Goal: Task Accomplishment & Management: Complete application form

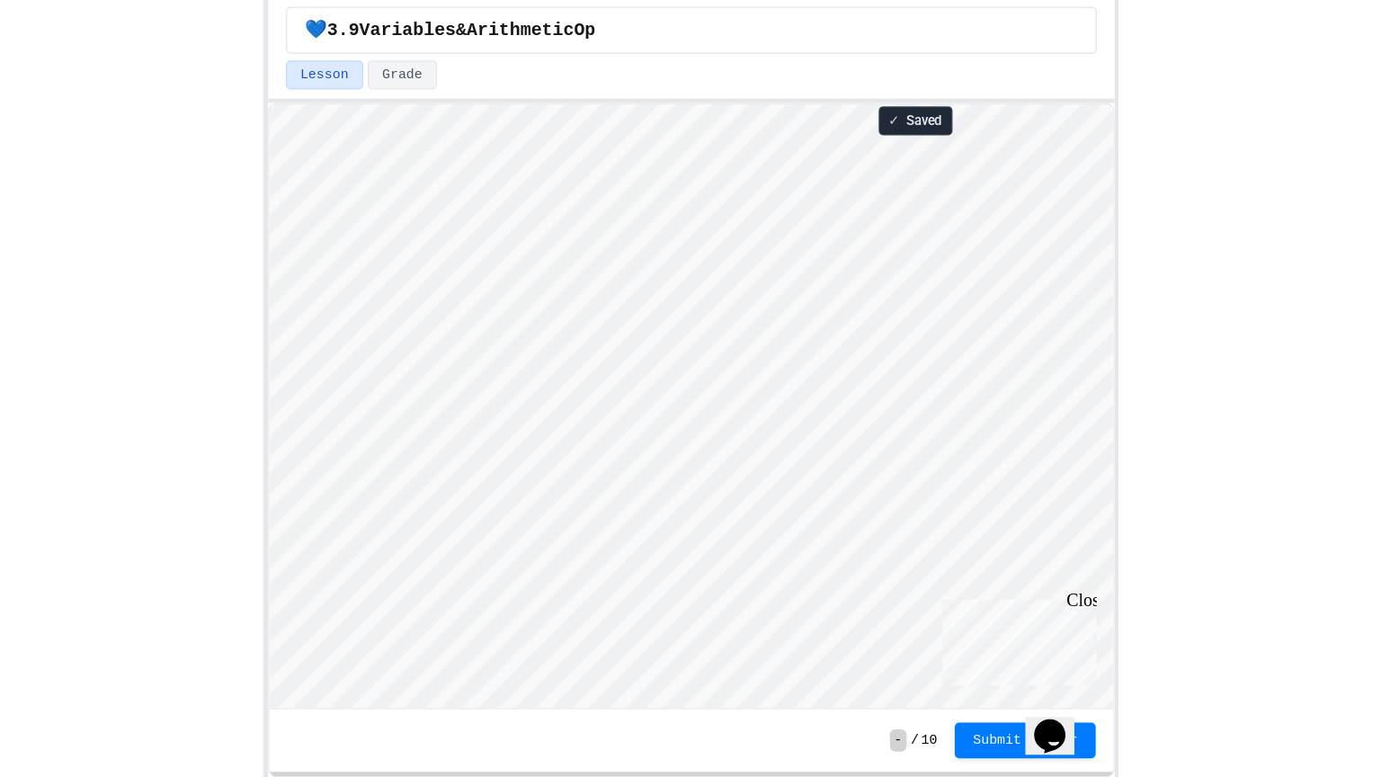
scroll to position [1, 0]
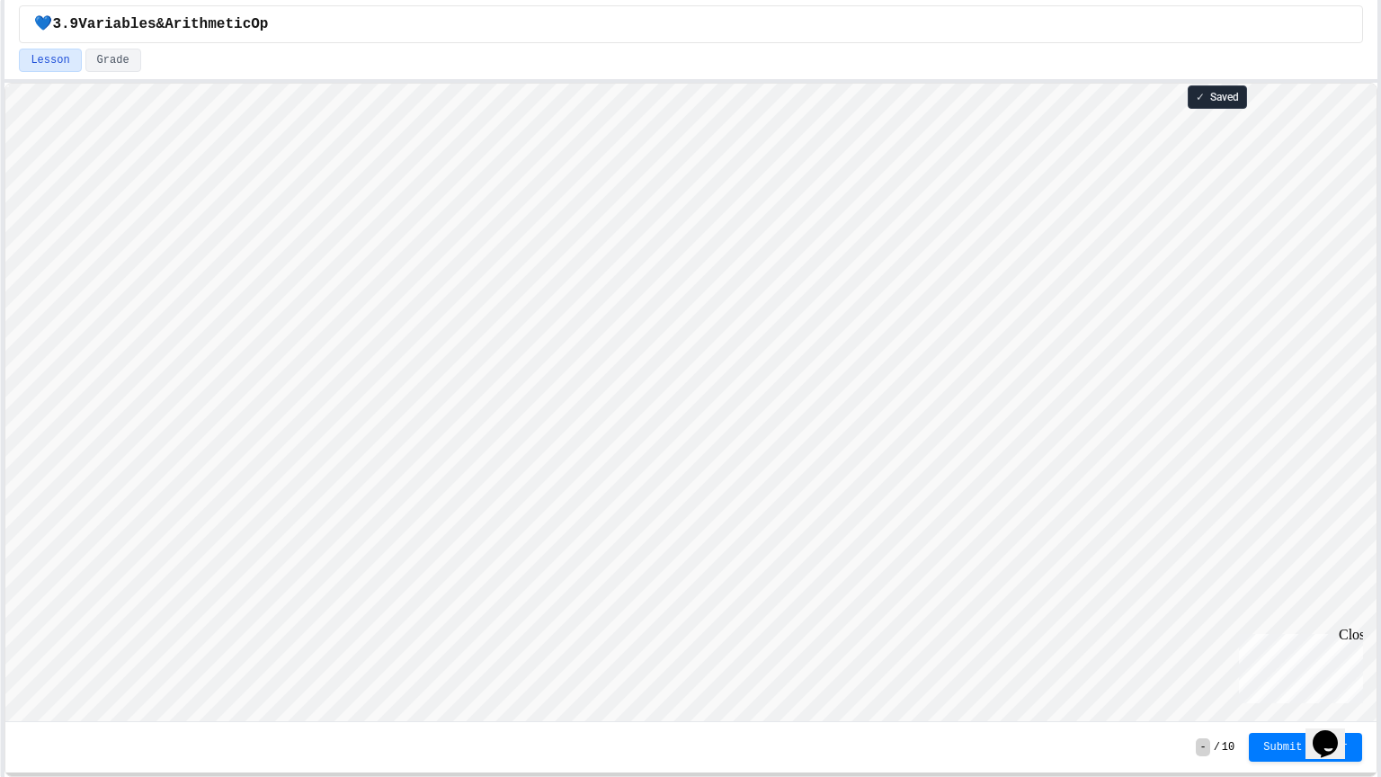
click at [498, 84] on html "Loading project... ! Error Loading Project There was an error loading the proje…" at bounding box center [690, 84] width 1371 height 0
click at [498, 50] on div "Lesson Grade" at bounding box center [691, 60] width 1344 height 23
type textarea "*"
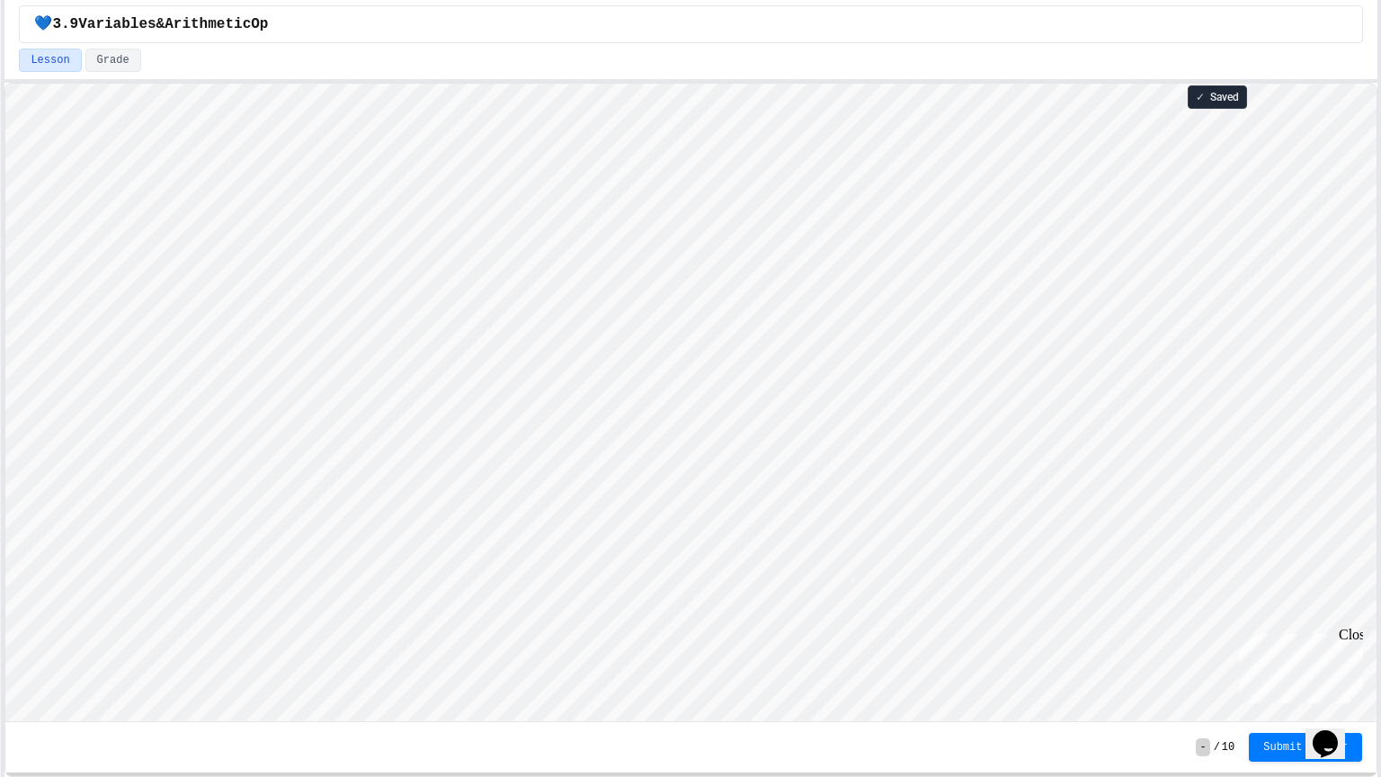
type textarea "*"
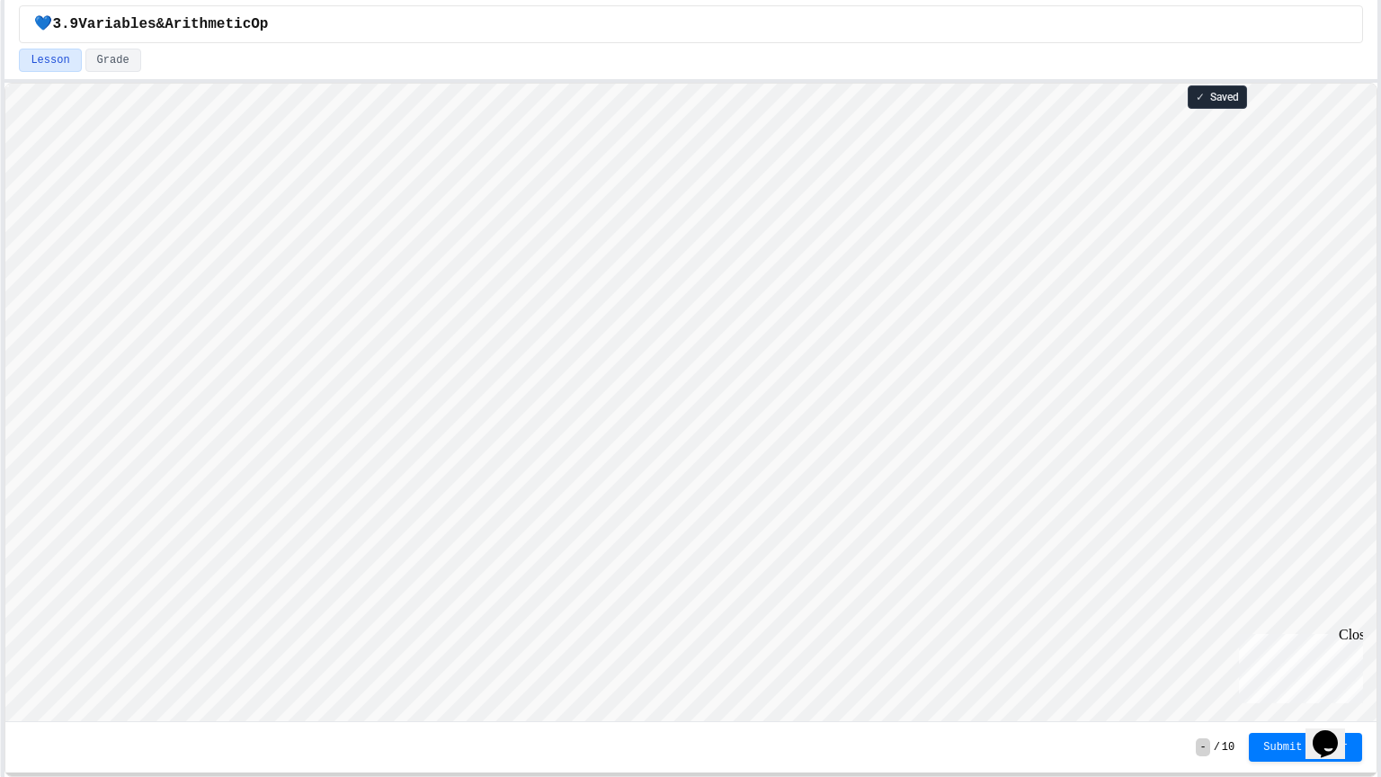
scroll to position [2, 0]
type textarea "*"
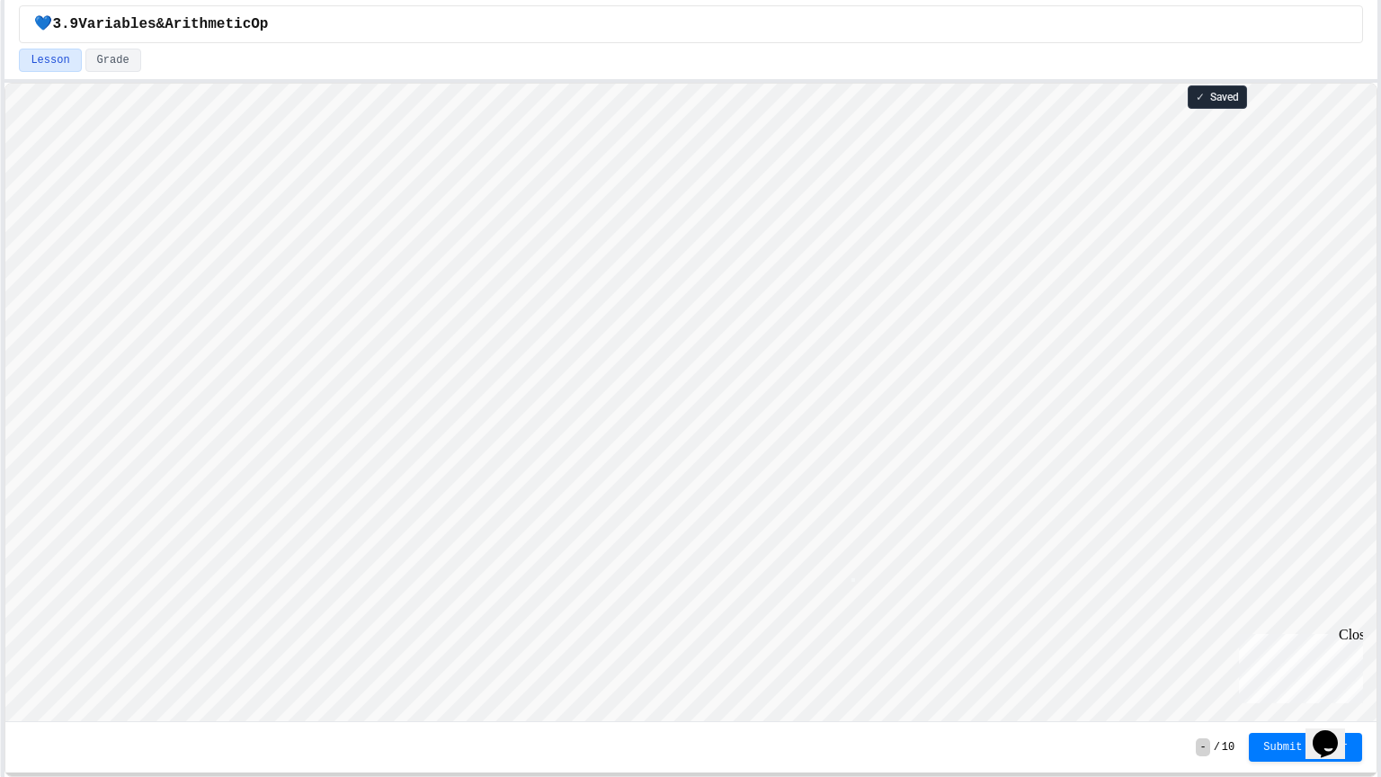
type textarea "*"
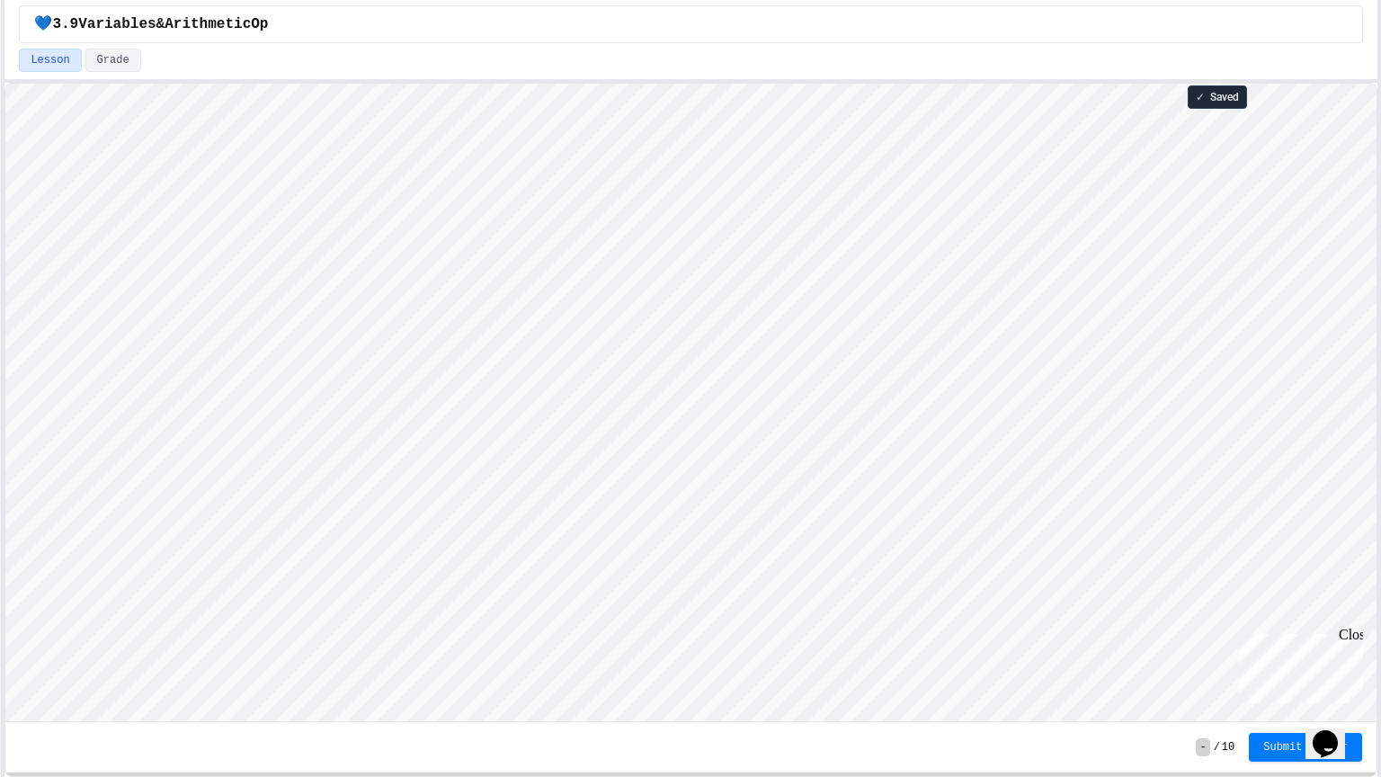
scroll to position [0, 0]
type textarea "*"
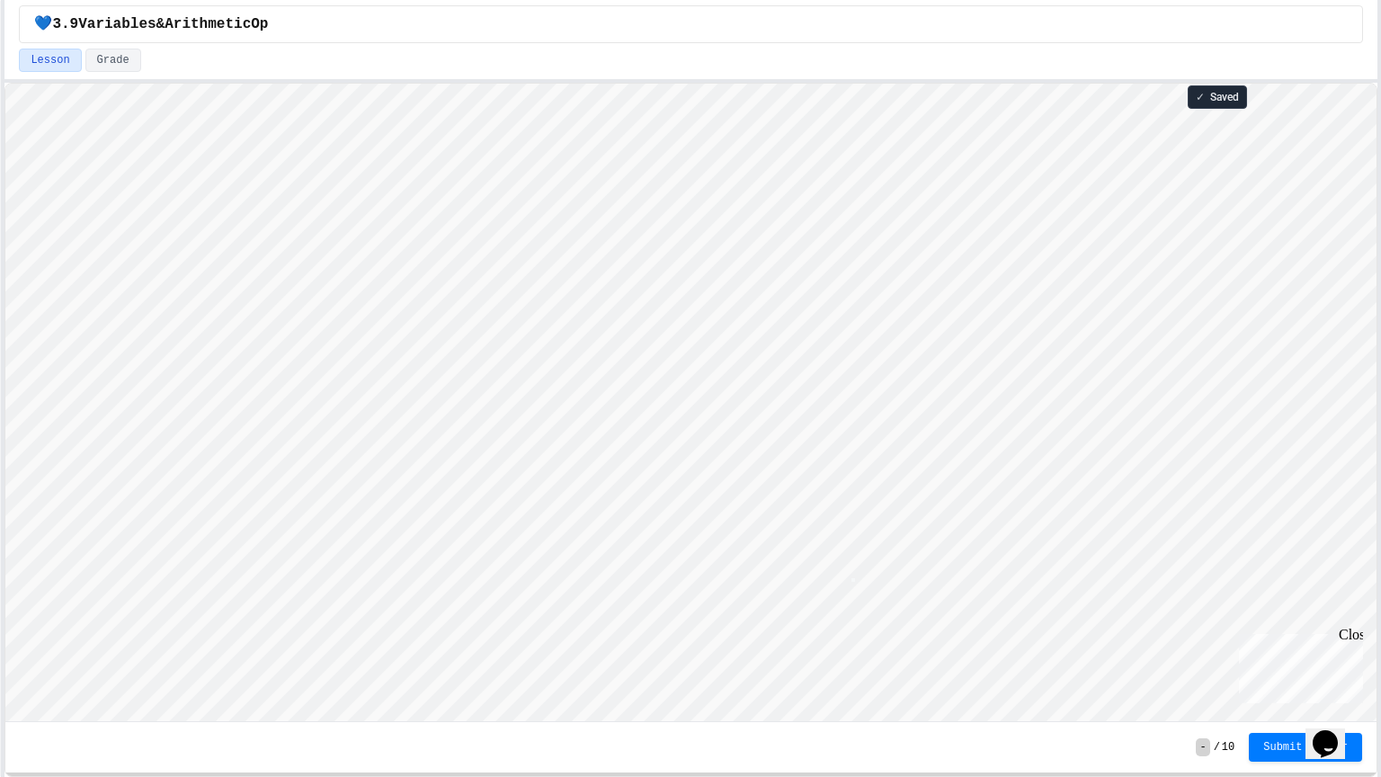
type textarea "*"
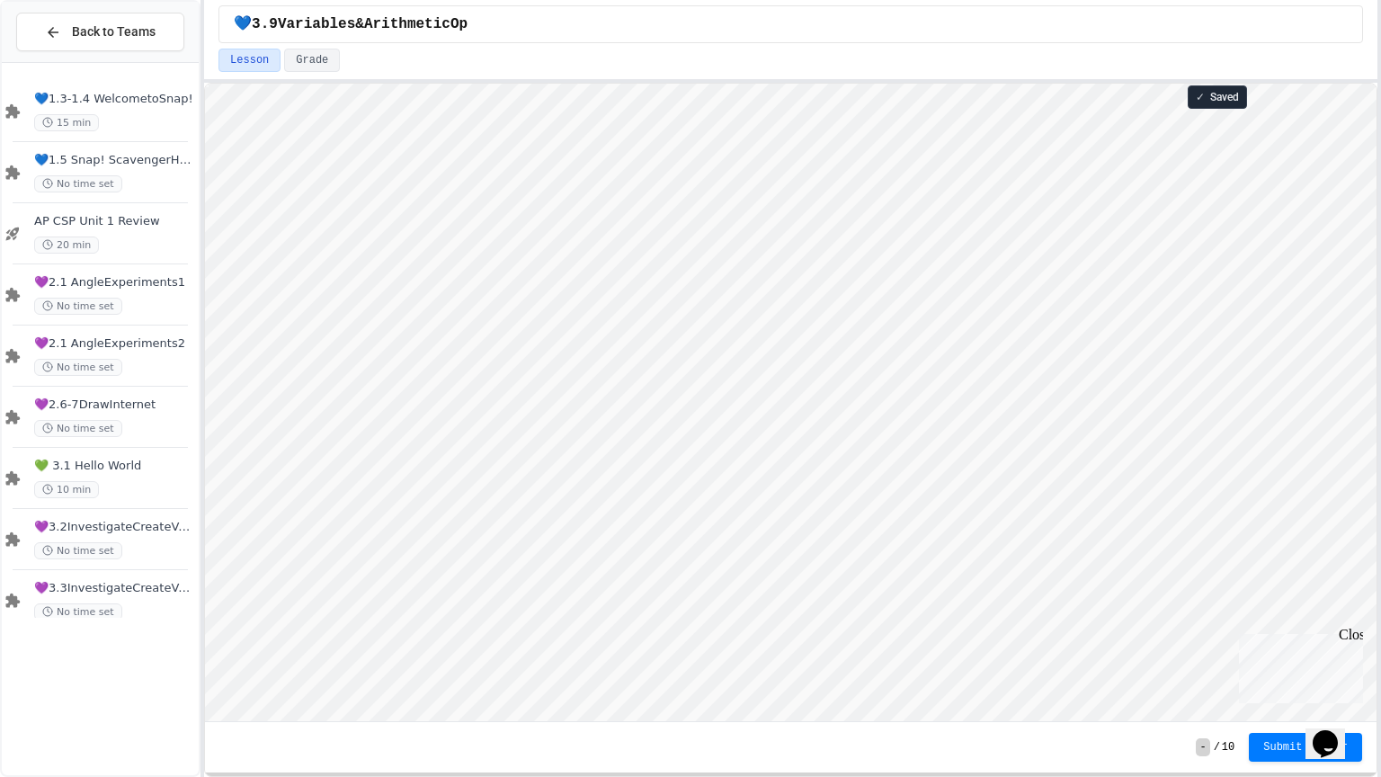
click at [216, 270] on div "Back to Teams 💙1.3-1.4 WelcometoSnap! 15 min 💙1.5 Snap! ScavengerHunt No time s…" at bounding box center [690, 388] width 1381 height 777
click at [136, 530] on span "💜3.2InvestigateCreateVars" at bounding box center [122, 526] width 177 height 15
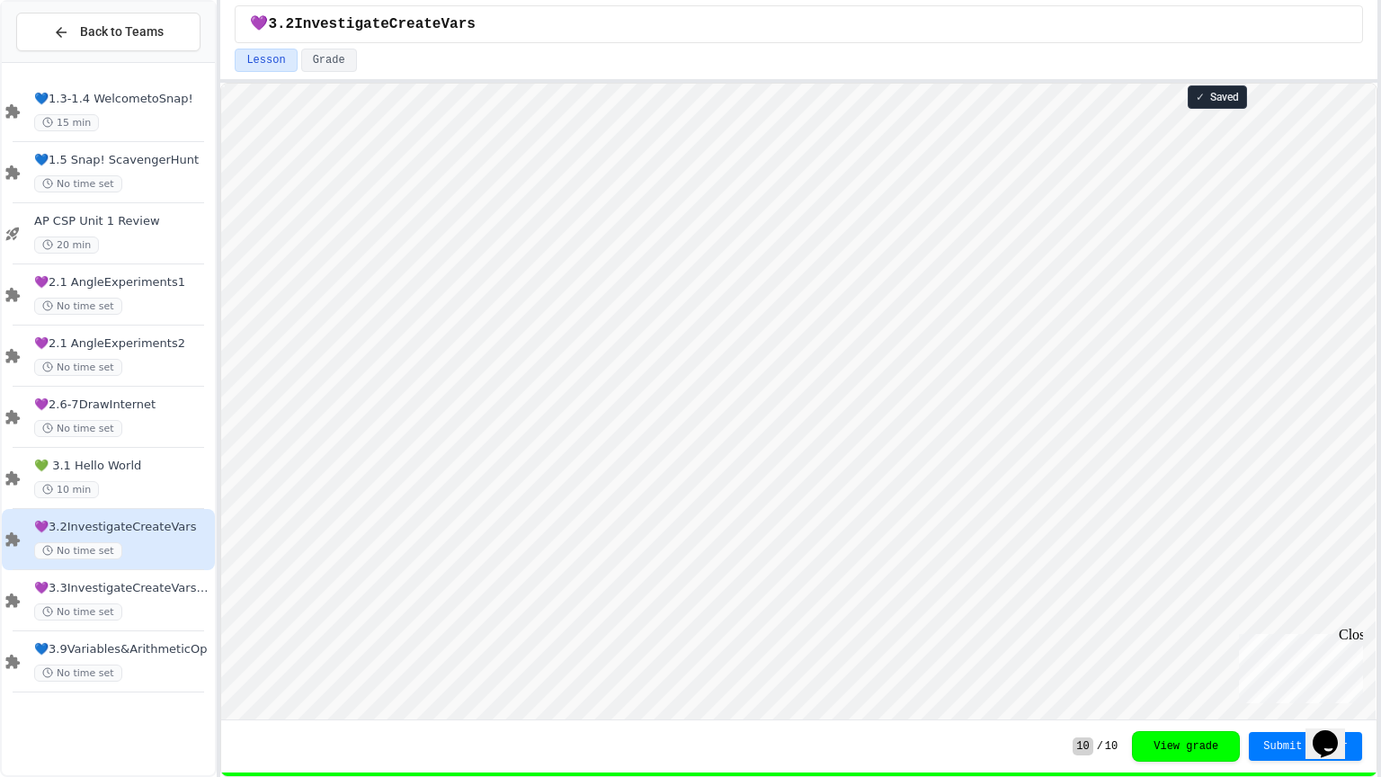
scroll to position [1, 0]
click at [113, 624] on div "💙3.9Variables&ArithmeticOp No time set" at bounding box center [122, 662] width 177 height 40
